Goal: Feedback & Contribution: Leave review/rating

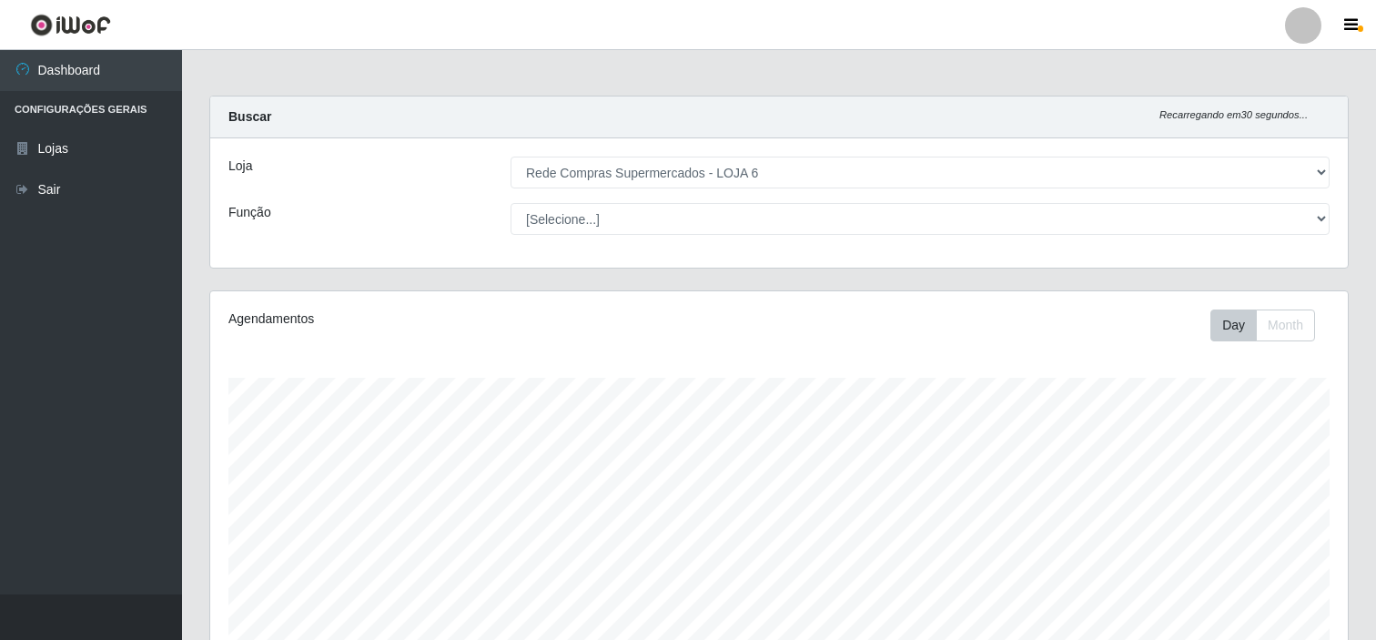
select select "398"
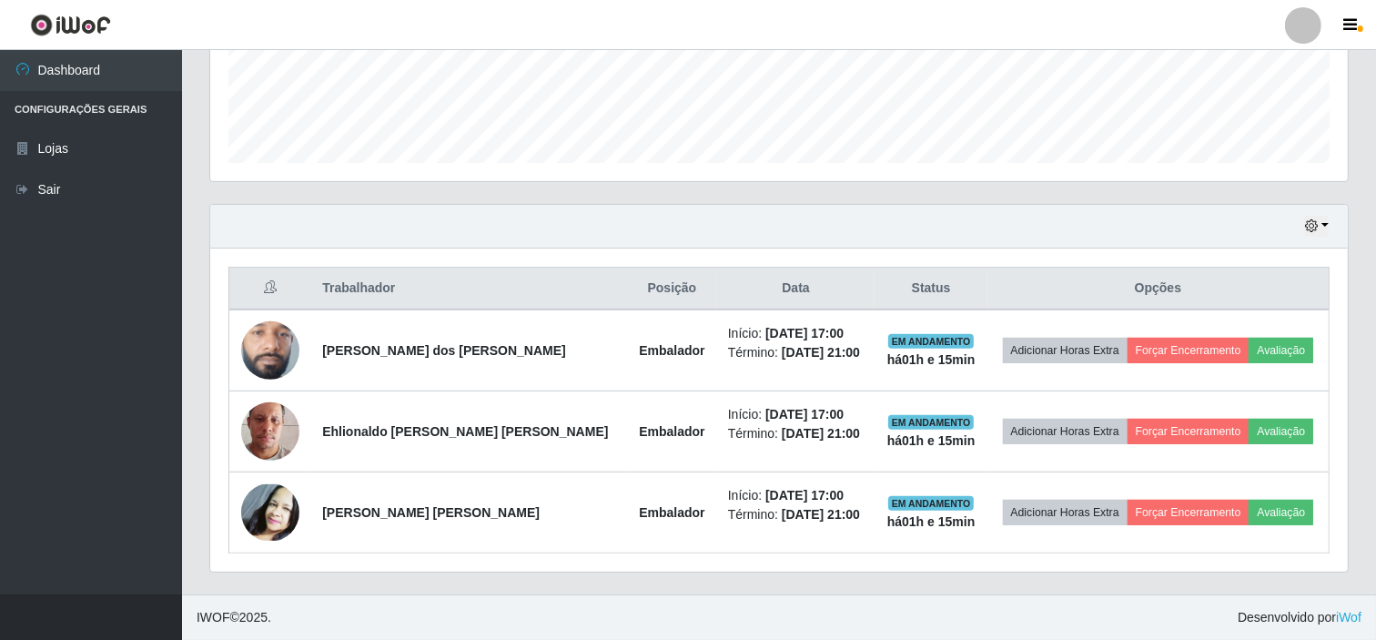
scroll to position [377, 1137]
click at [1276, 194] on div "Agendamentos Day Month 15/07 Agendamentos 10" at bounding box center [779, 3] width 1167 height 401
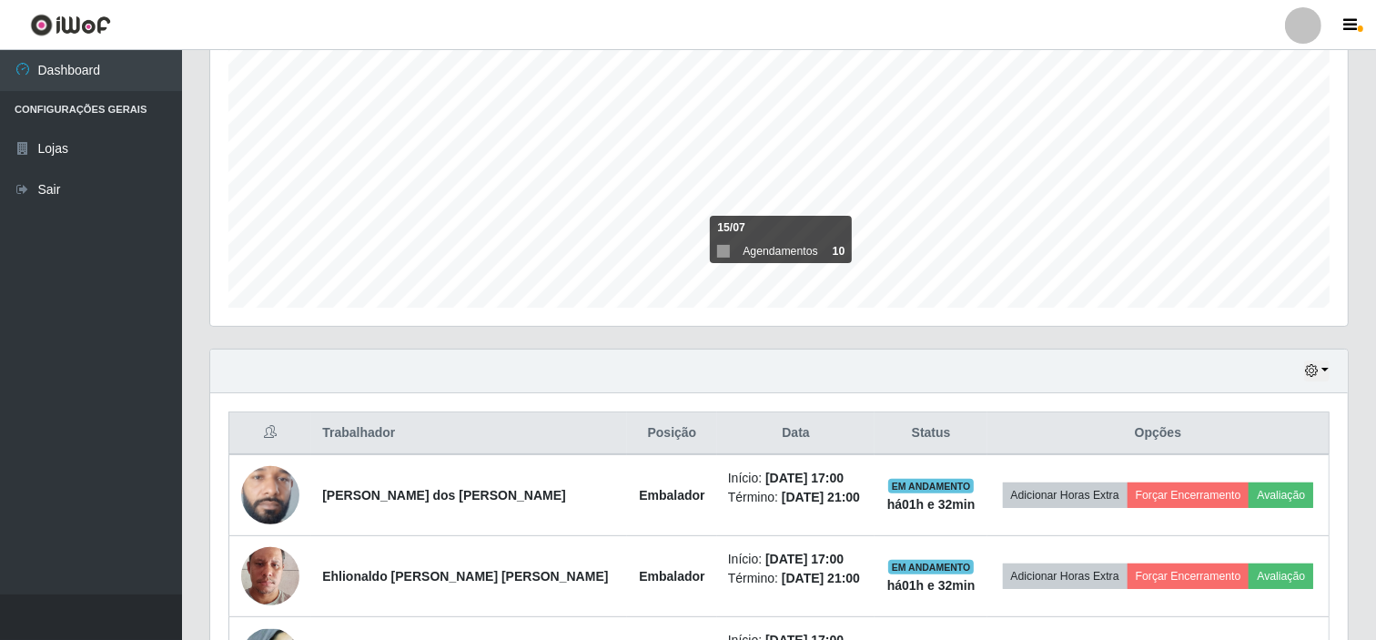
scroll to position [488, 0]
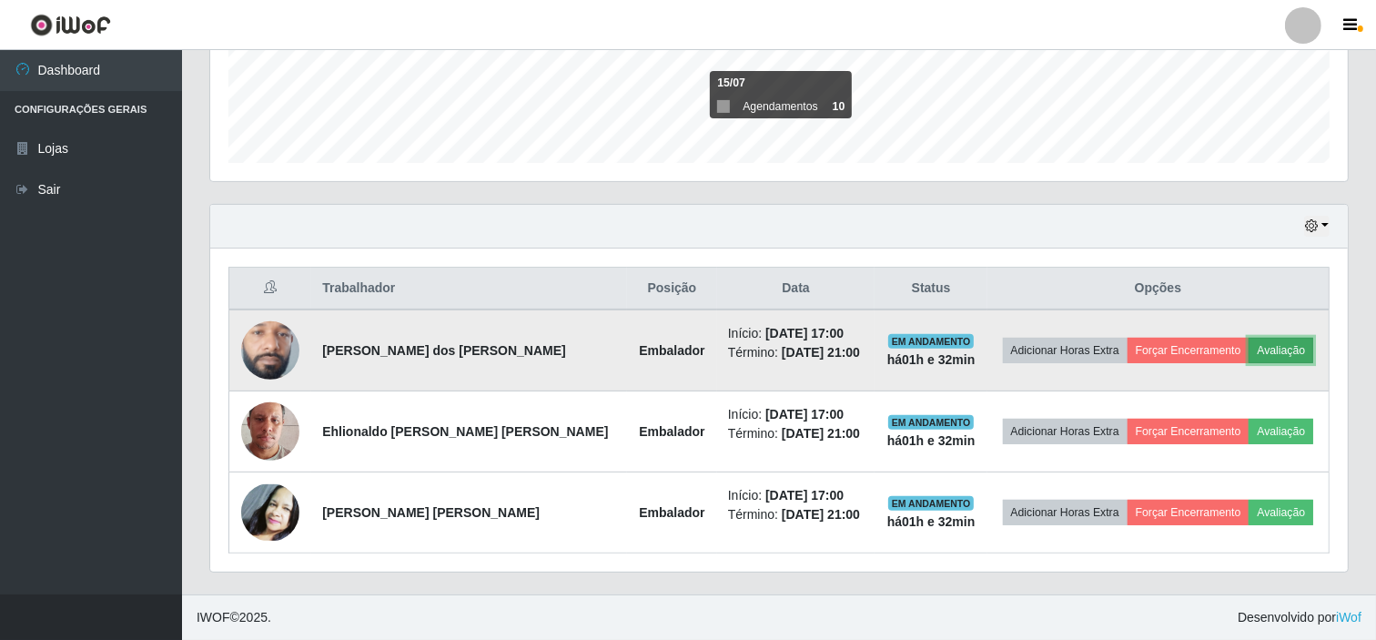
click at [1260, 346] on button "Avaliação" at bounding box center [1280, 350] width 65 height 25
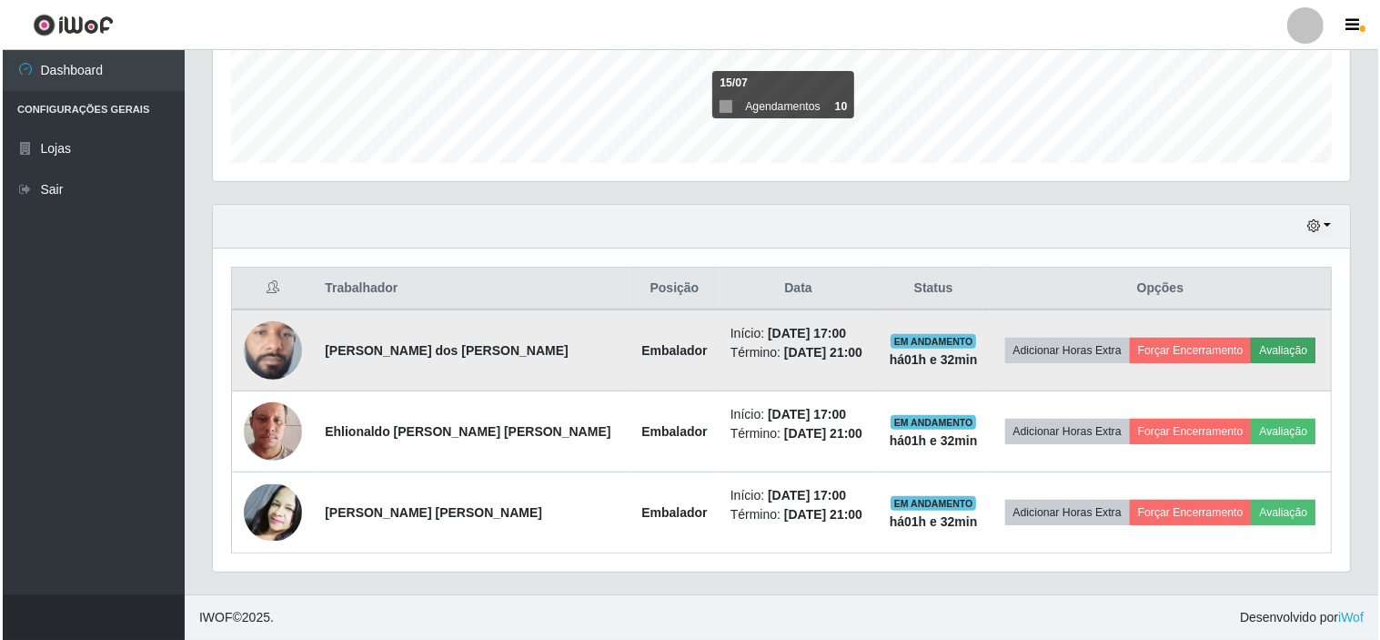
scroll to position [377, 1126]
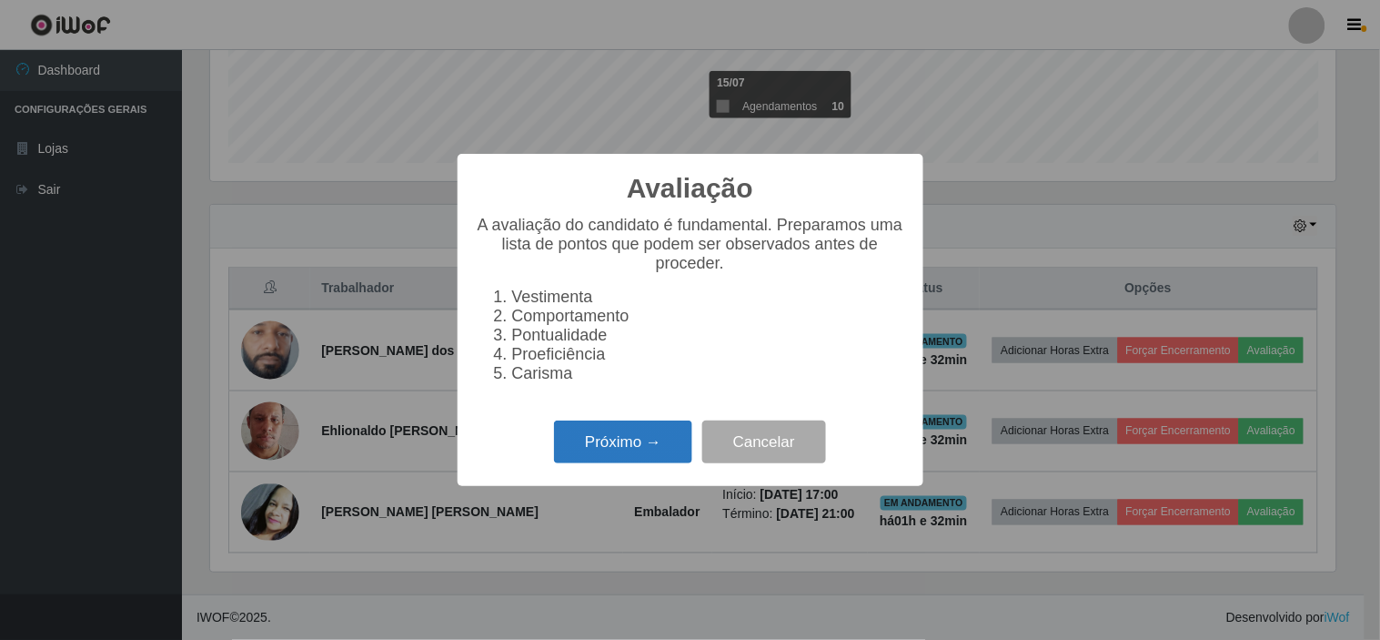
click at [639, 451] on button "Próximo →" at bounding box center [623, 441] width 138 height 43
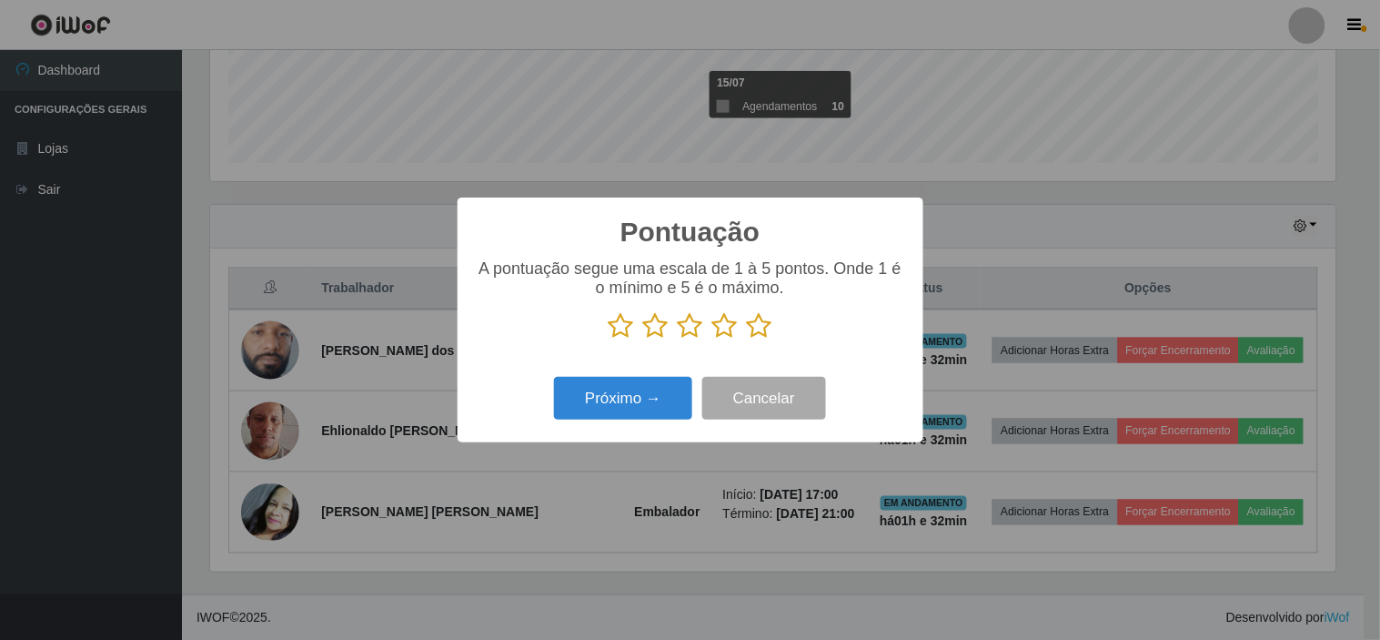
click at [721, 328] on icon at bounding box center [724, 325] width 25 height 27
click at [712, 339] on input "radio" at bounding box center [712, 339] width 0 height 0
click at [626, 399] on button "Próximo →" at bounding box center [623, 398] width 138 height 43
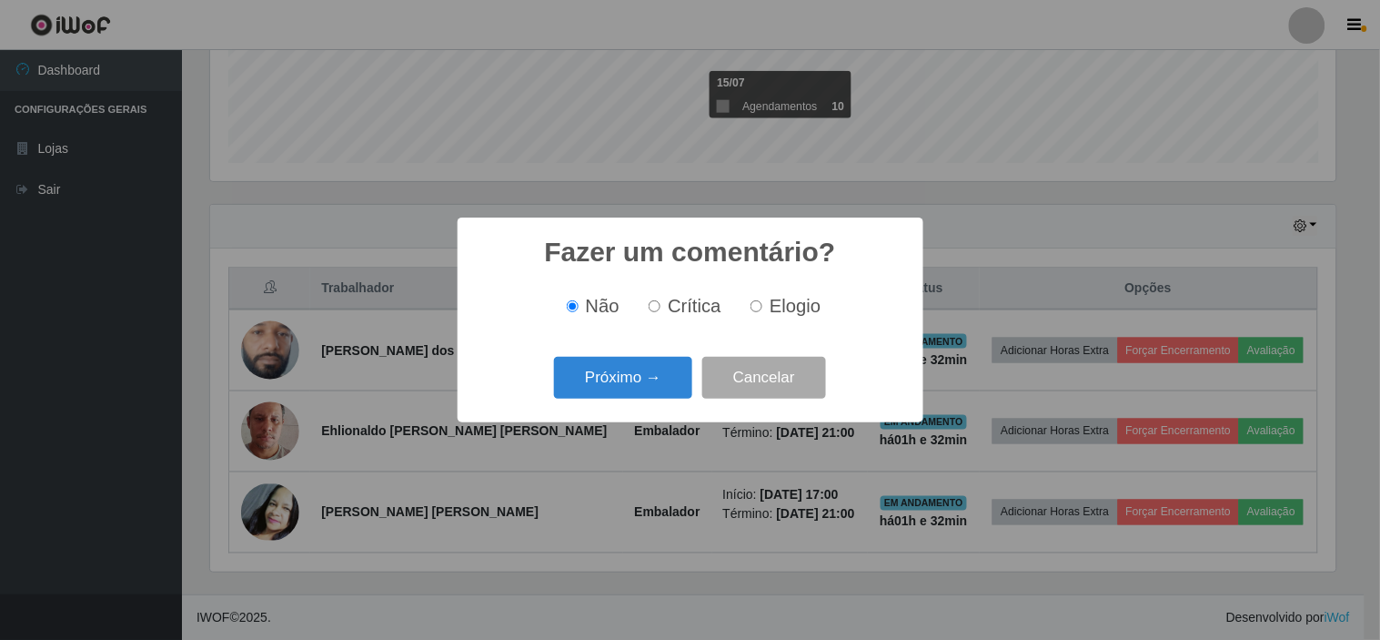
click at [780, 310] on span "Elogio" at bounding box center [795, 306] width 51 height 20
click at [763, 310] on input "Elogio" at bounding box center [757, 306] width 12 height 12
radio input "true"
click at [624, 379] on button "Próximo →" at bounding box center [623, 378] width 138 height 43
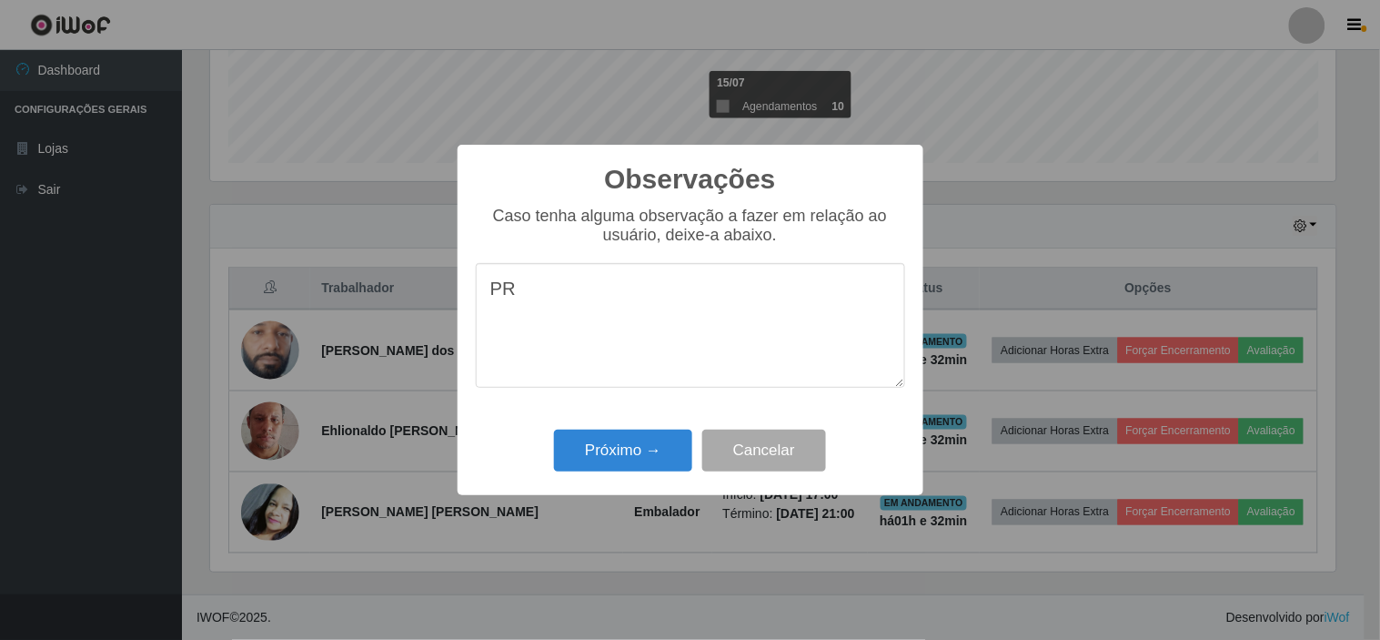
type textarea "P"
type textarea "prestativo"
click at [630, 449] on button "Próximo →" at bounding box center [623, 450] width 138 height 43
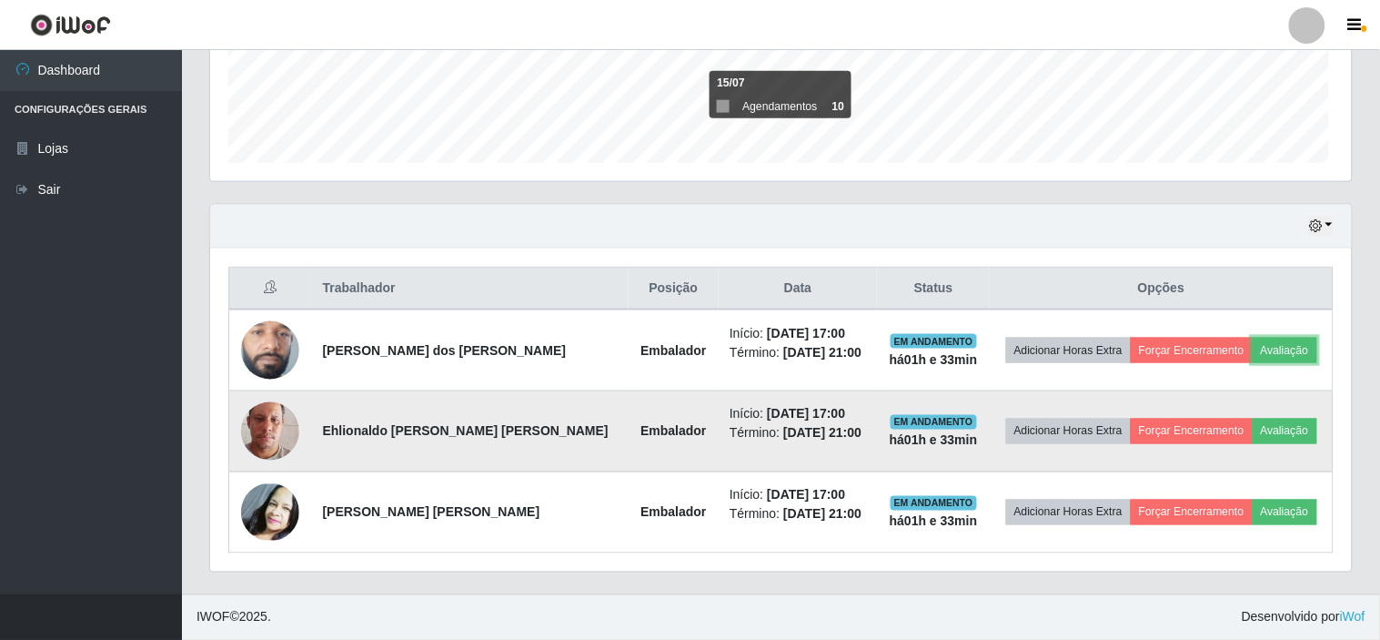
scroll to position [377, 1137]
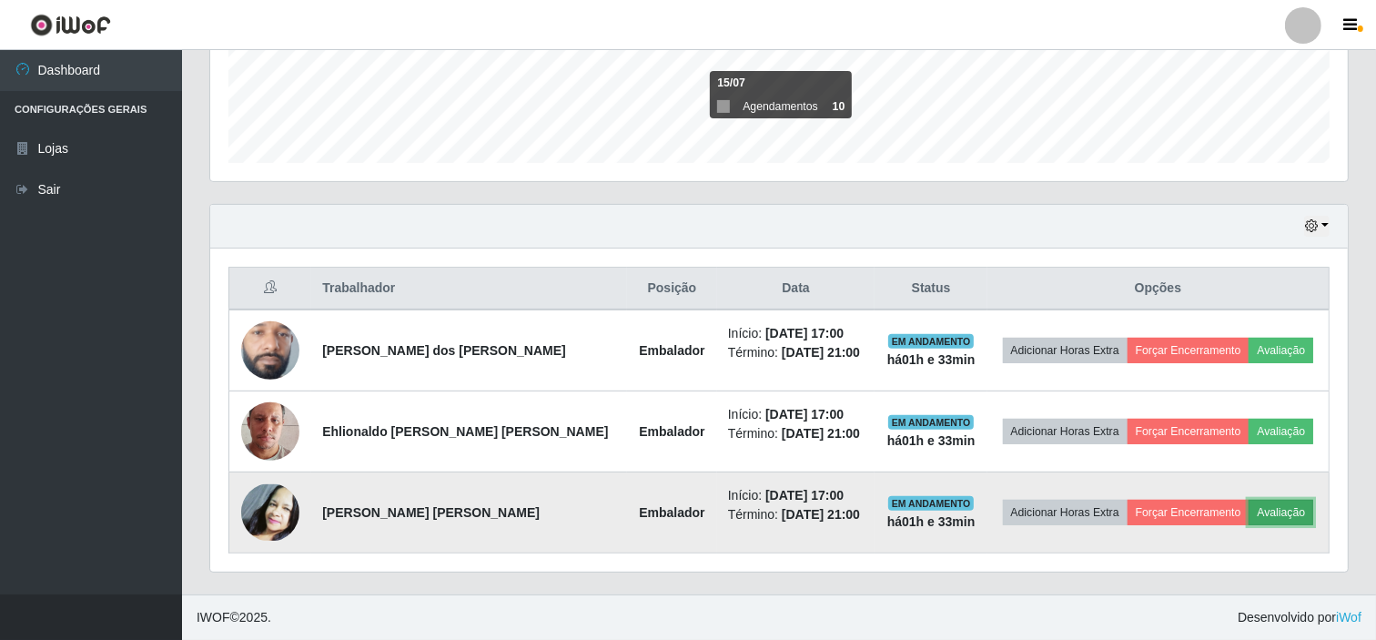
click at [1266, 510] on button "Avaliação" at bounding box center [1280, 512] width 65 height 25
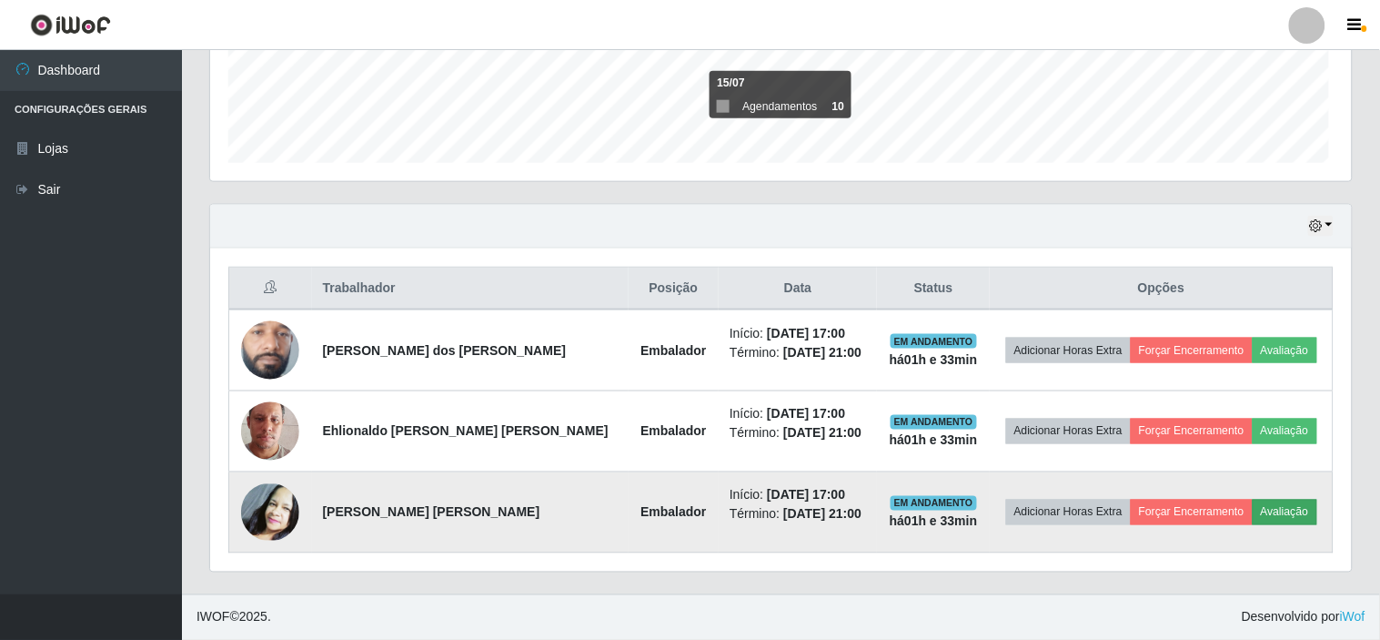
scroll to position [377, 1126]
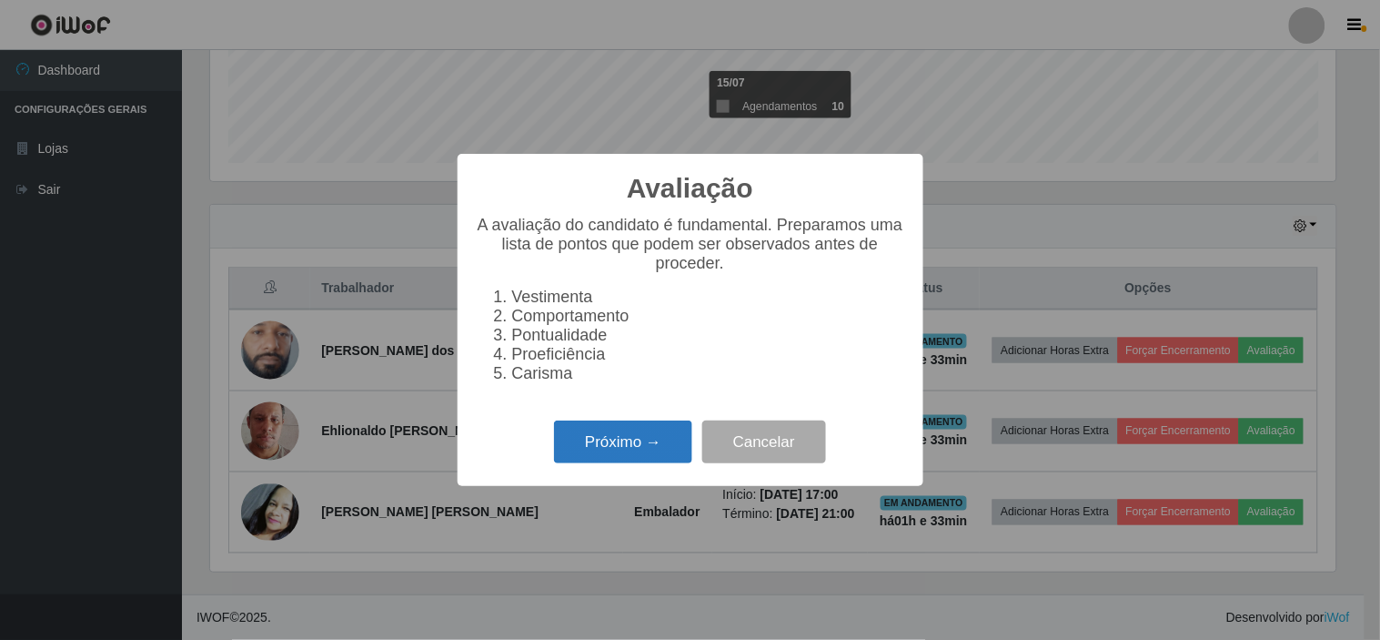
click at [639, 449] on button "Próximo →" at bounding box center [623, 441] width 138 height 43
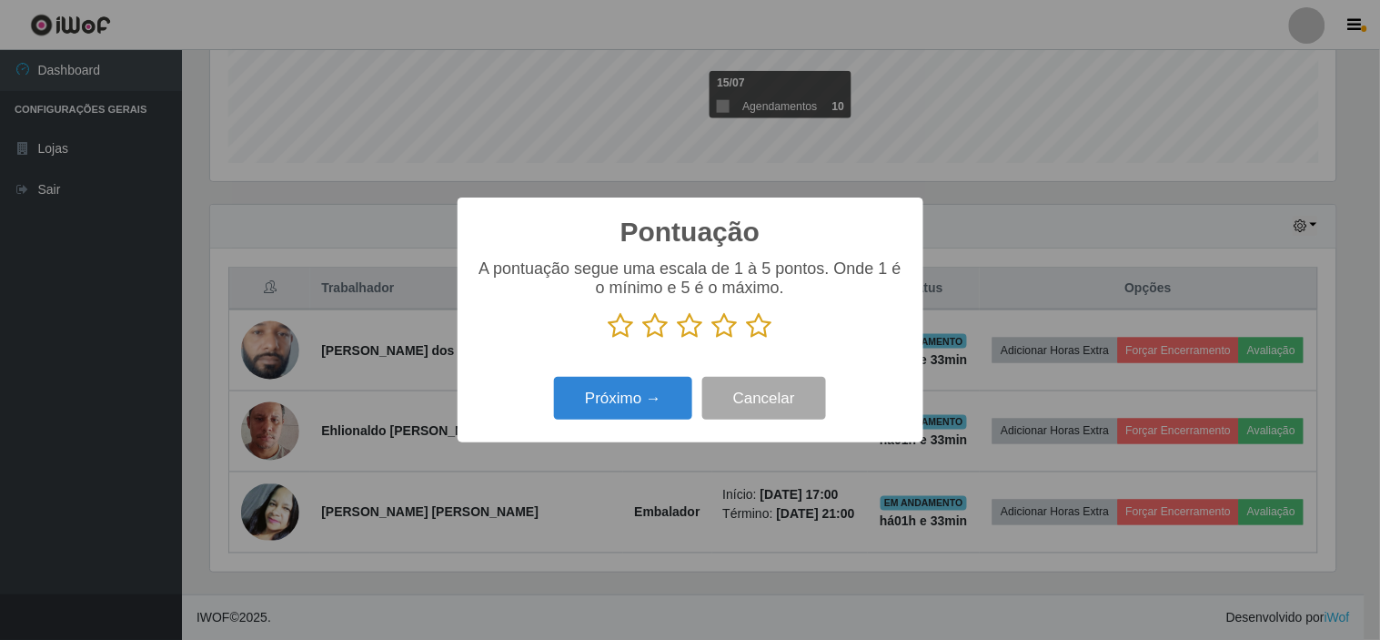
click at [729, 326] on icon at bounding box center [724, 325] width 25 height 27
click at [712, 339] on input "radio" at bounding box center [712, 339] width 0 height 0
click at [624, 397] on button "Próximo →" at bounding box center [623, 398] width 138 height 43
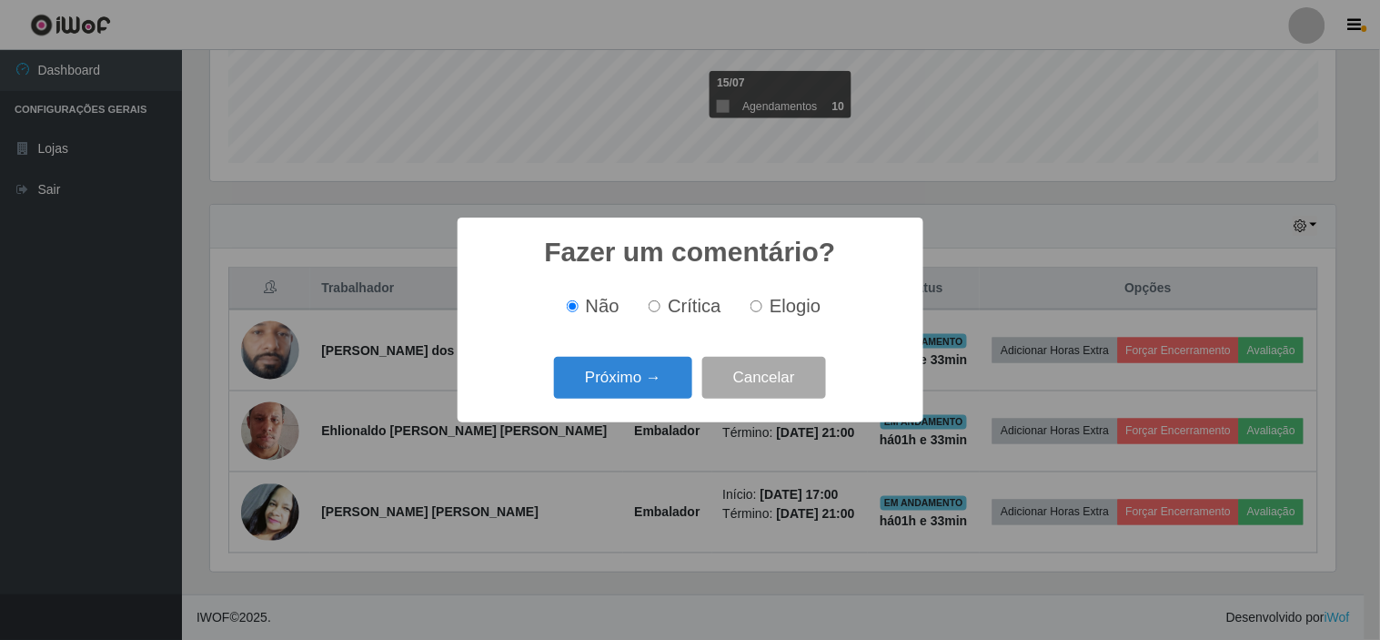
drag, startPoint x: 781, startPoint y: 310, endPoint x: 658, endPoint y: 357, distance: 131.3
click at [777, 310] on span "Elogio" at bounding box center [795, 306] width 51 height 20
click at [621, 379] on button "Próximo →" at bounding box center [623, 378] width 138 height 43
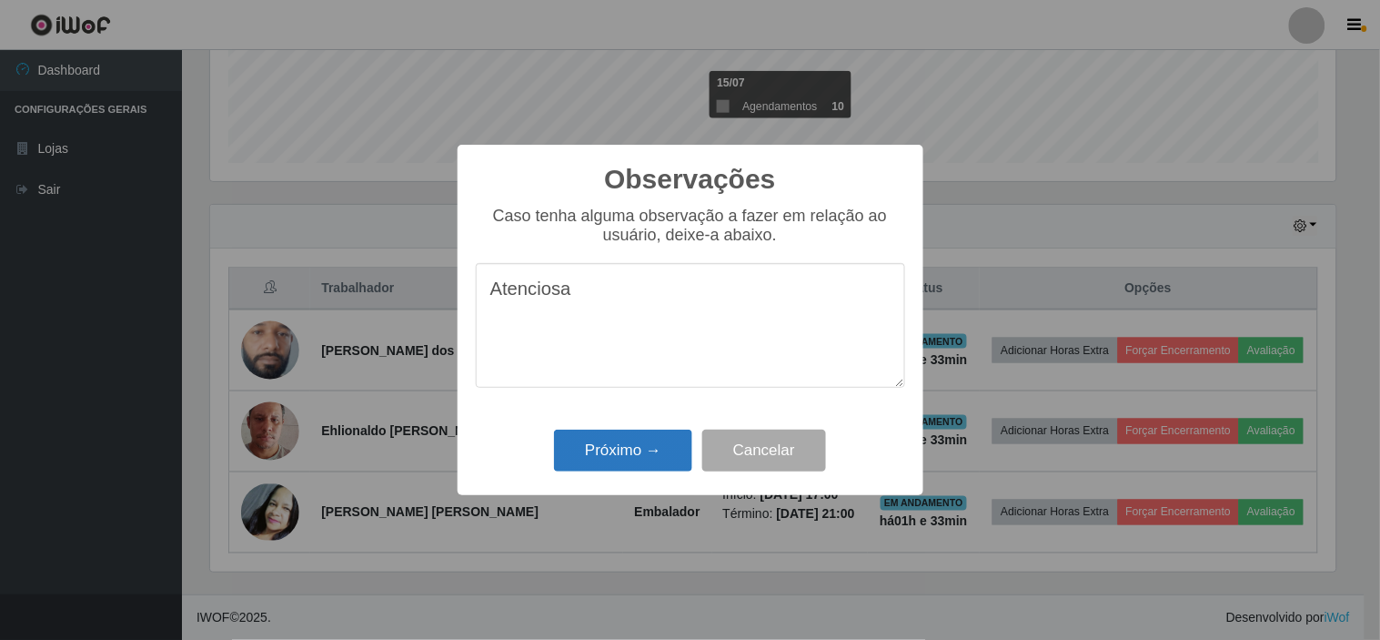
type textarea "Atenciosa"
click at [631, 449] on button "Próximo →" at bounding box center [623, 450] width 138 height 43
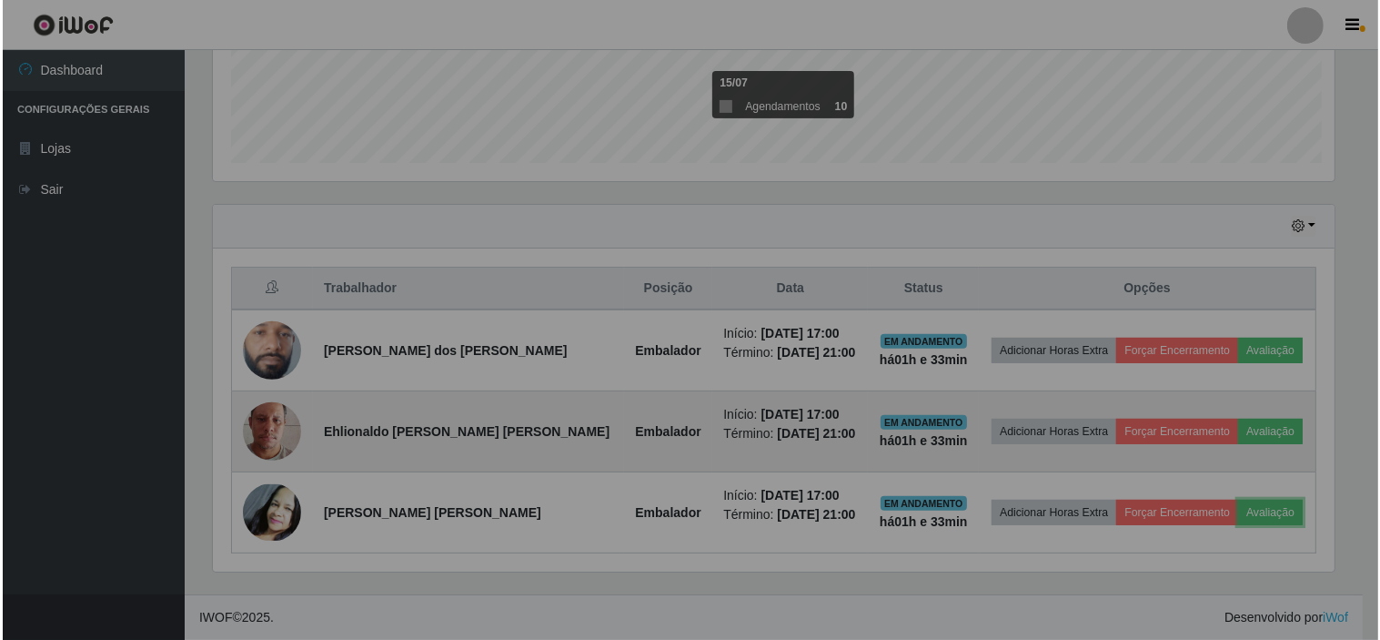
scroll to position [377, 1137]
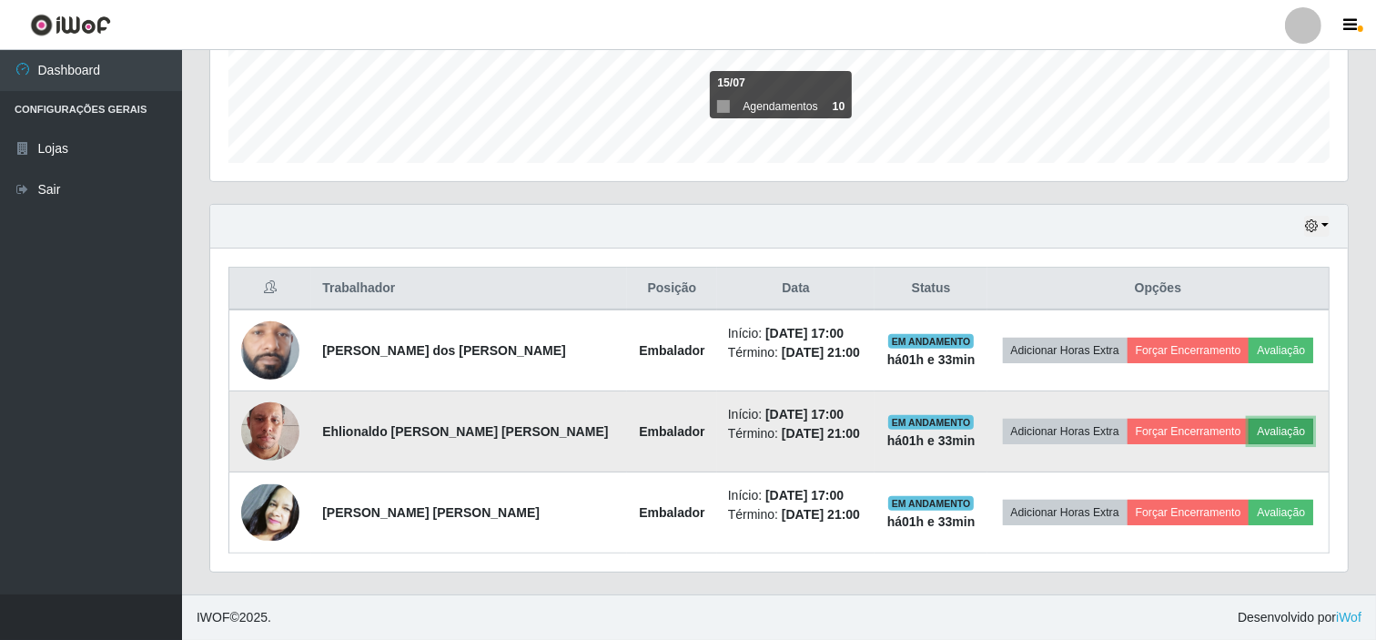
click at [1260, 428] on button "Avaliação" at bounding box center [1280, 431] width 65 height 25
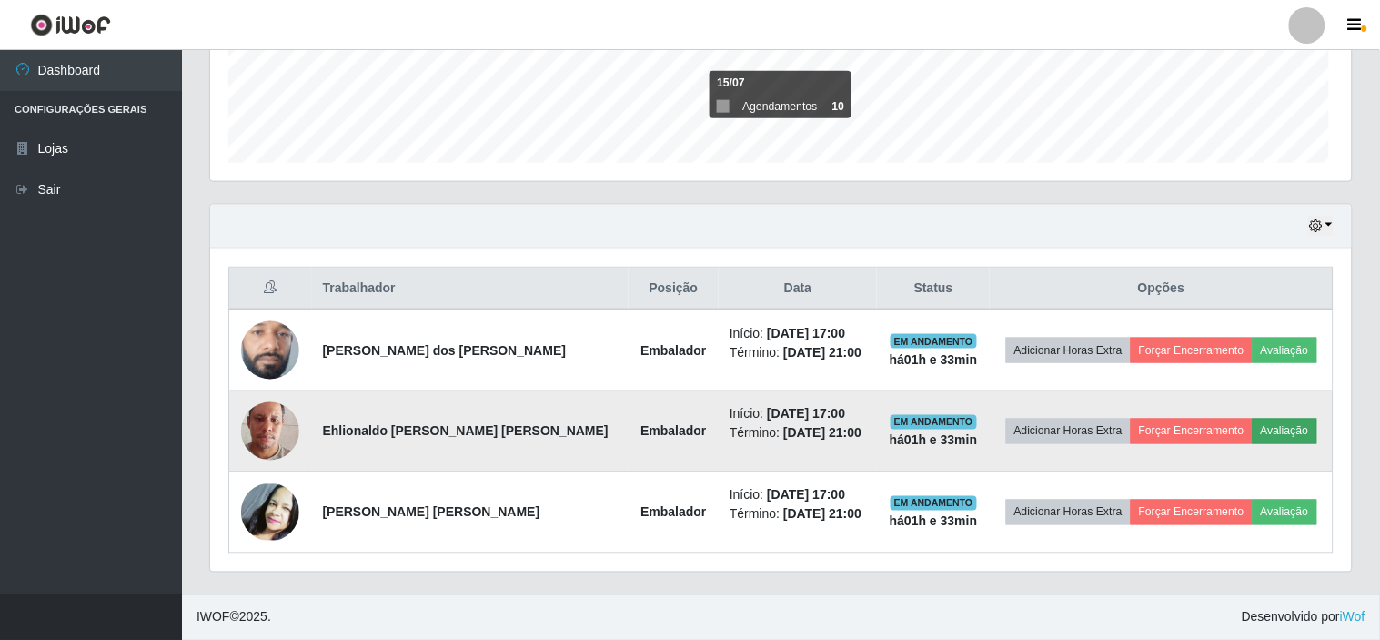
scroll to position [377, 1126]
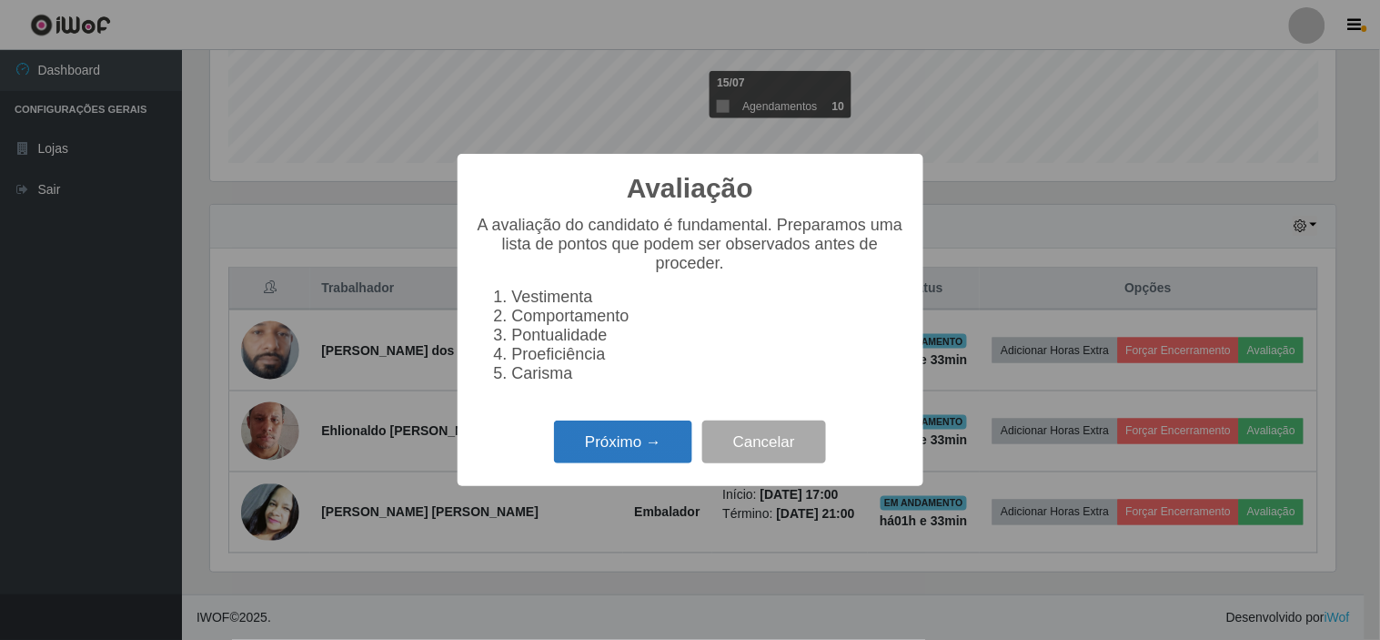
click at [641, 453] on button "Próximo →" at bounding box center [623, 441] width 138 height 43
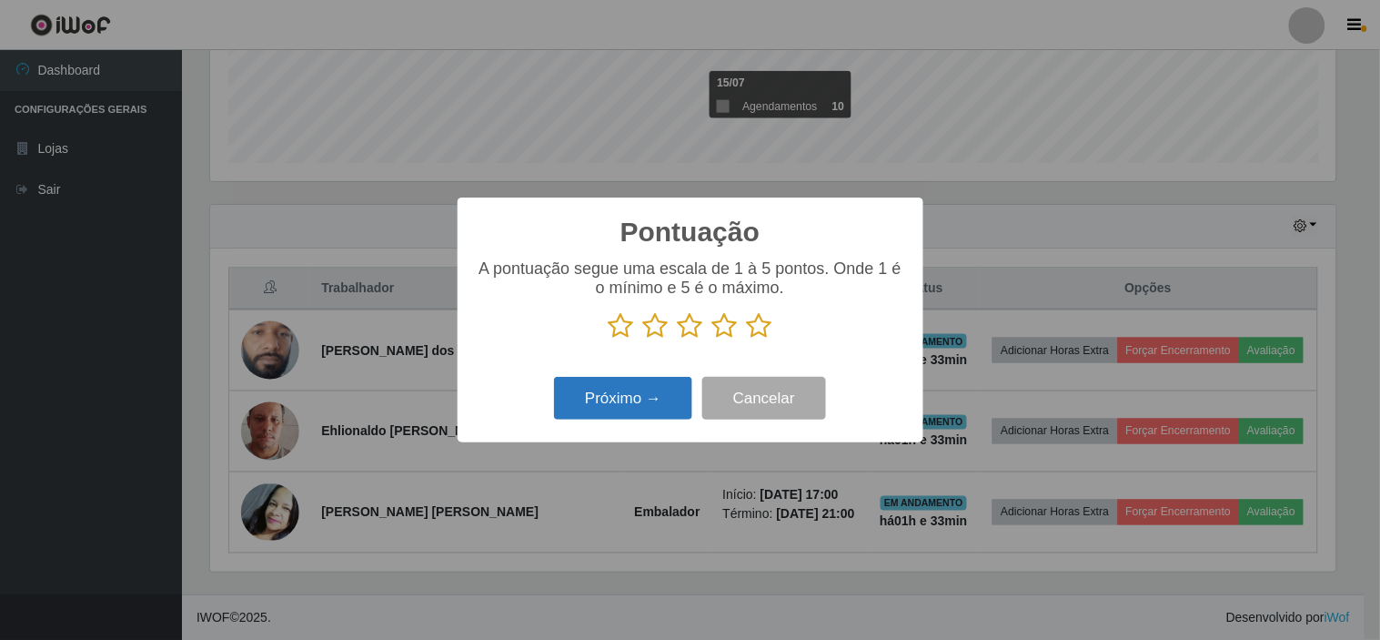
scroll to position [909566, 908817]
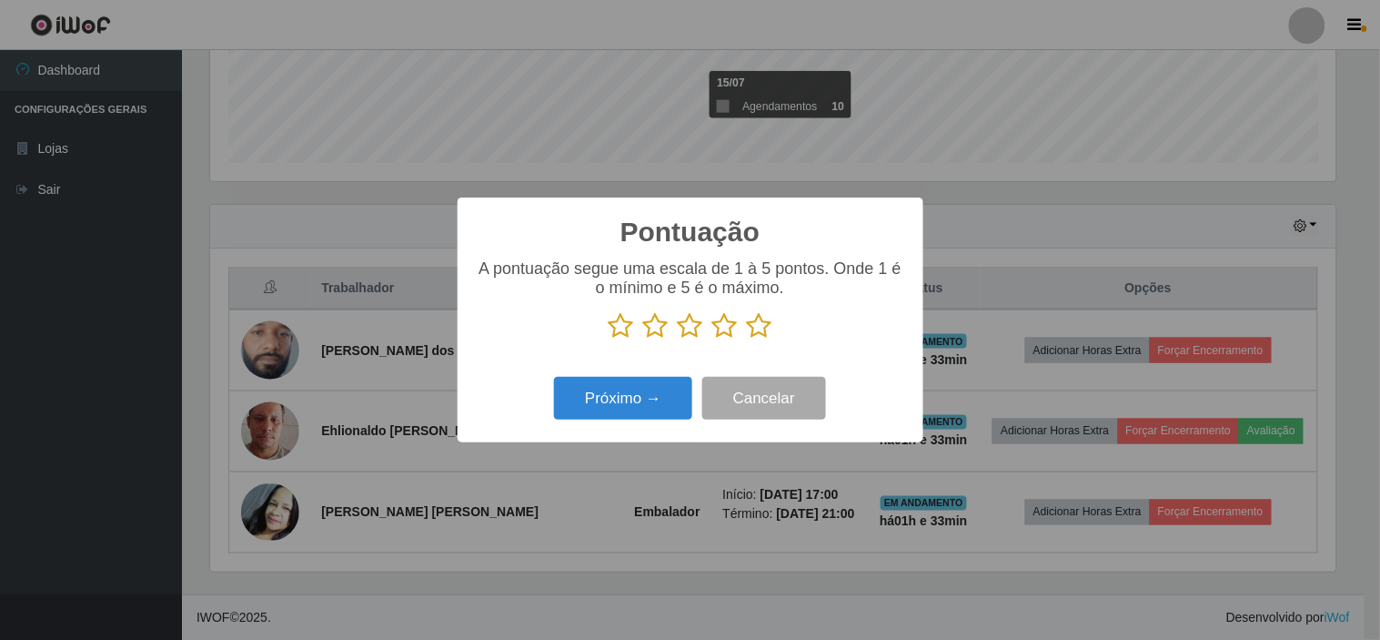
click at [767, 330] on icon at bounding box center [759, 325] width 25 height 27
click at [747, 339] on input "radio" at bounding box center [747, 339] width 0 height 0
click at [643, 401] on button "Próximo →" at bounding box center [623, 398] width 138 height 43
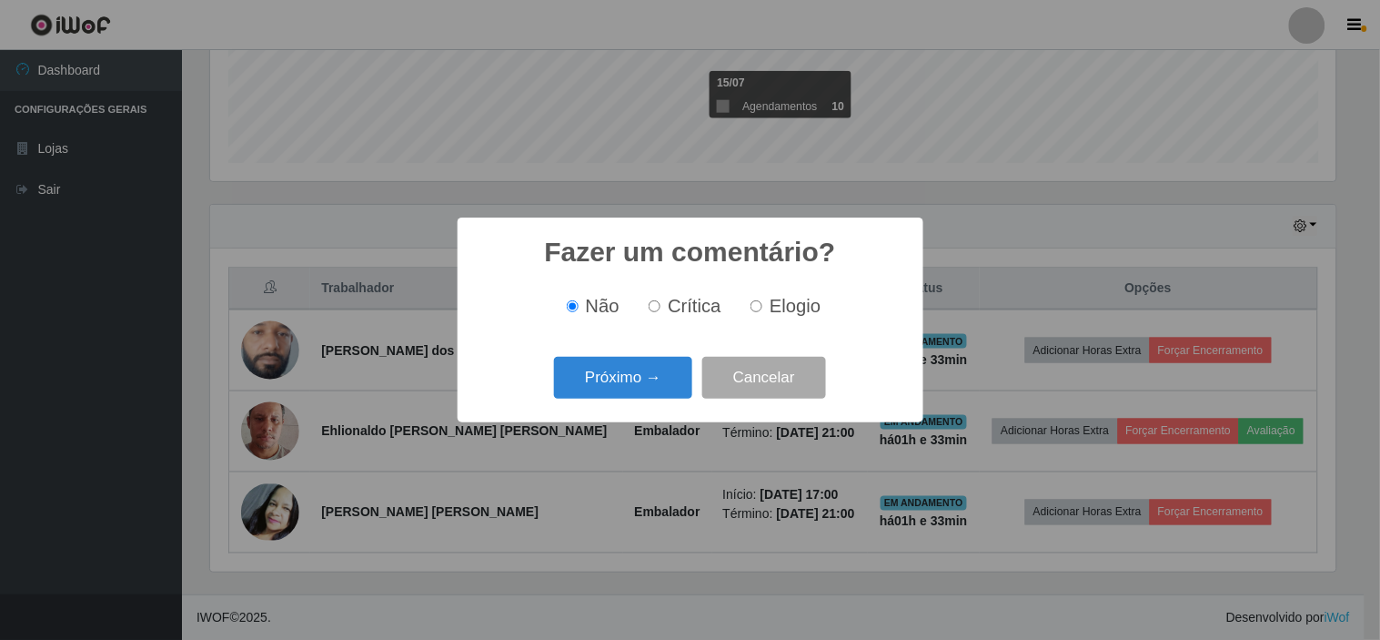
drag, startPoint x: 803, startPoint y: 305, endPoint x: 747, endPoint y: 317, distance: 56.8
click at [803, 304] on span "Elogio" at bounding box center [795, 306] width 51 height 20
click at [763, 304] on input "Elogio" at bounding box center [757, 306] width 12 height 12
radio input "true"
click at [623, 379] on button "Próximo →" at bounding box center [623, 378] width 138 height 43
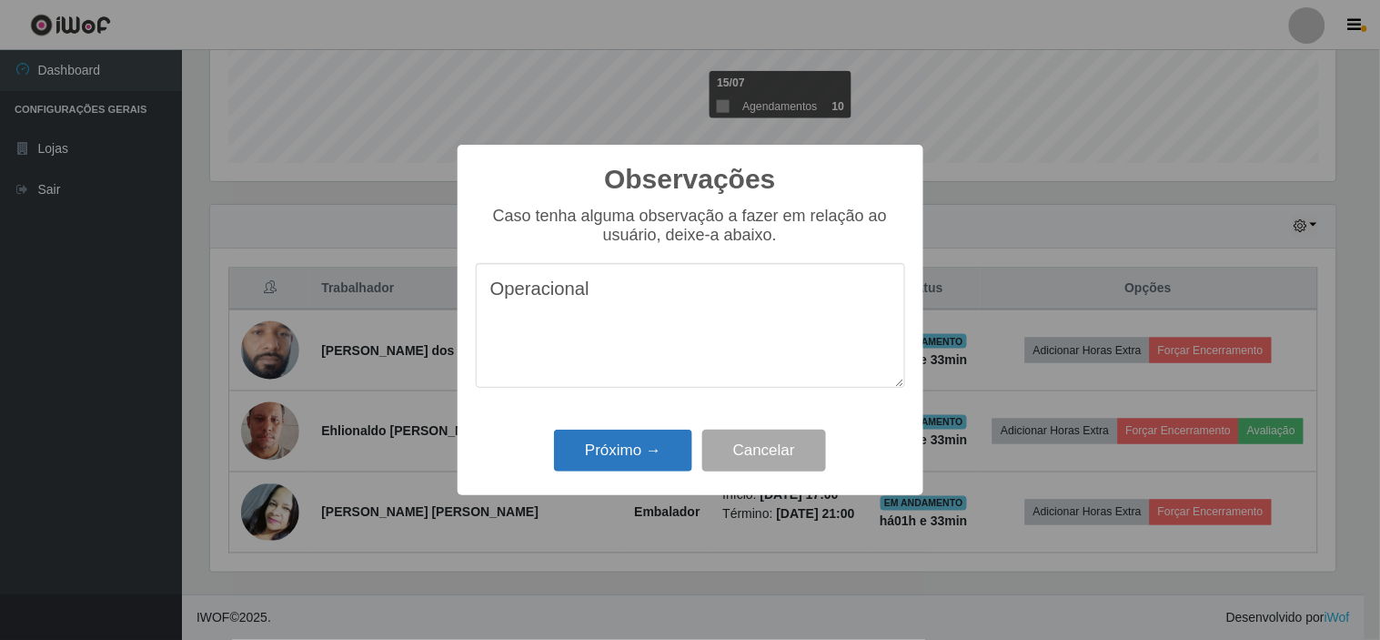
type textarea "Operacional"
click at [610, 451] on button "Próximo →" at bounding box center [623, 450] width 138 height 43
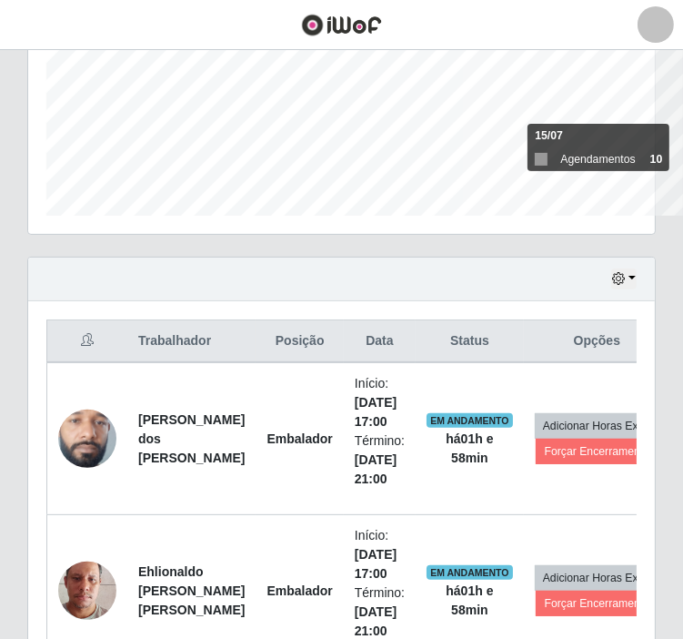
scroll to position [377, 625]
